Goal: Information Seeking & Learning: Find specific page/section

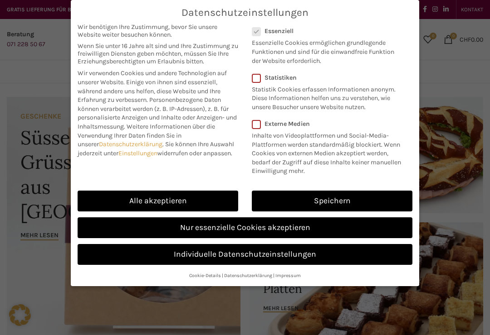
click at [210, 200] on link "Alle akzeptieren" at bounding box center [158, 201] width 160 height 21
checkbox input "true"
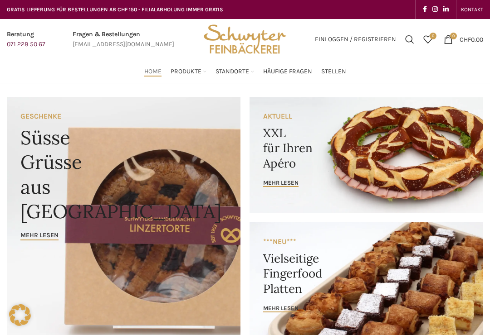
click at [334, 76] on span "Stellen" at bounding box center [333, 72] width 25 height 9
click at [325, 189] on link "Widnau" at bounding box center [344, 192] width 77 height 15
click at [316, 128] on link "Au" at bounding box center [344, 130] width 77 height 15
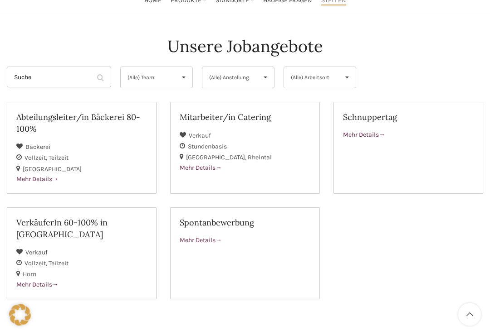
scroll to position [71, 0]
click at [58, 180] on span at bounding box center [55, 179] width 6 height 8
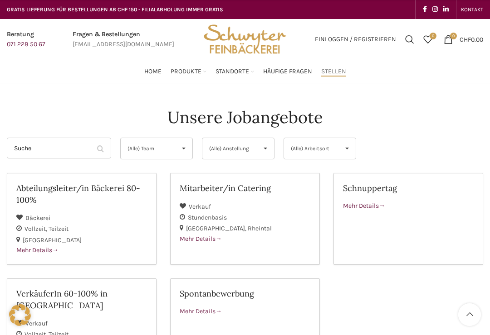
scroll to position [85, 0]
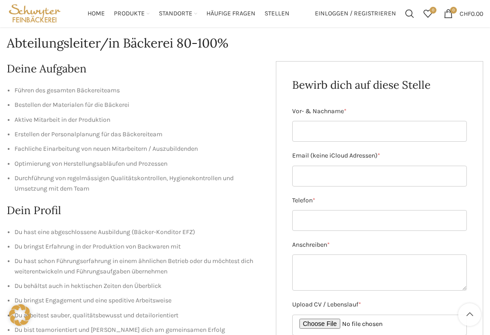
scroll to position [52, 0]
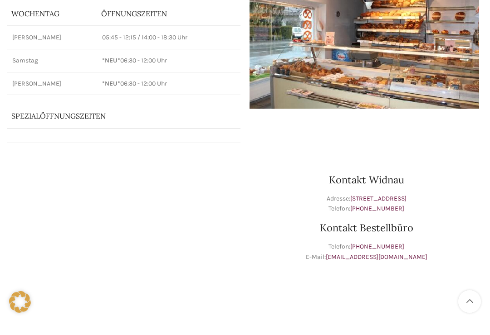
scroll to position [127, 0]
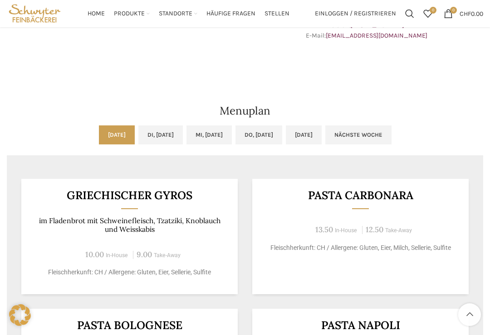
scroll to position [349, 0]
click at [391, 133] on link "Nächste Woche" at bounding box center [358, 135] width 66 height 19
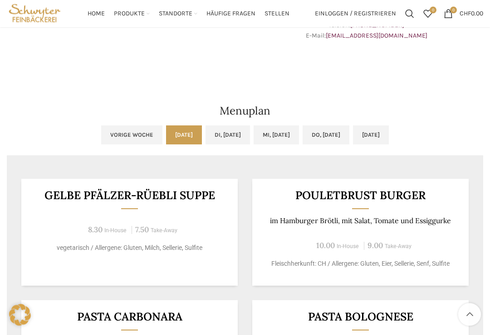
scroll to position [350, 0]
click at [221, 134] on link "Di, [DATE]" at bounding box center [227, 135] width 44 height 19
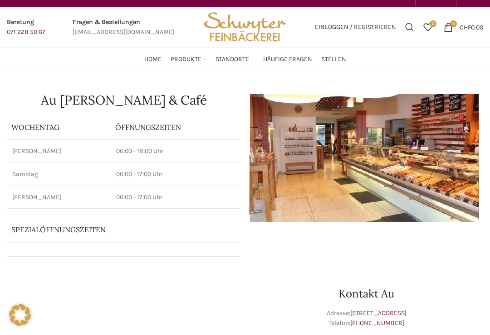
scroll to position [0, 0]
